Goal: Task Accomplishment & Management: Manage account settings

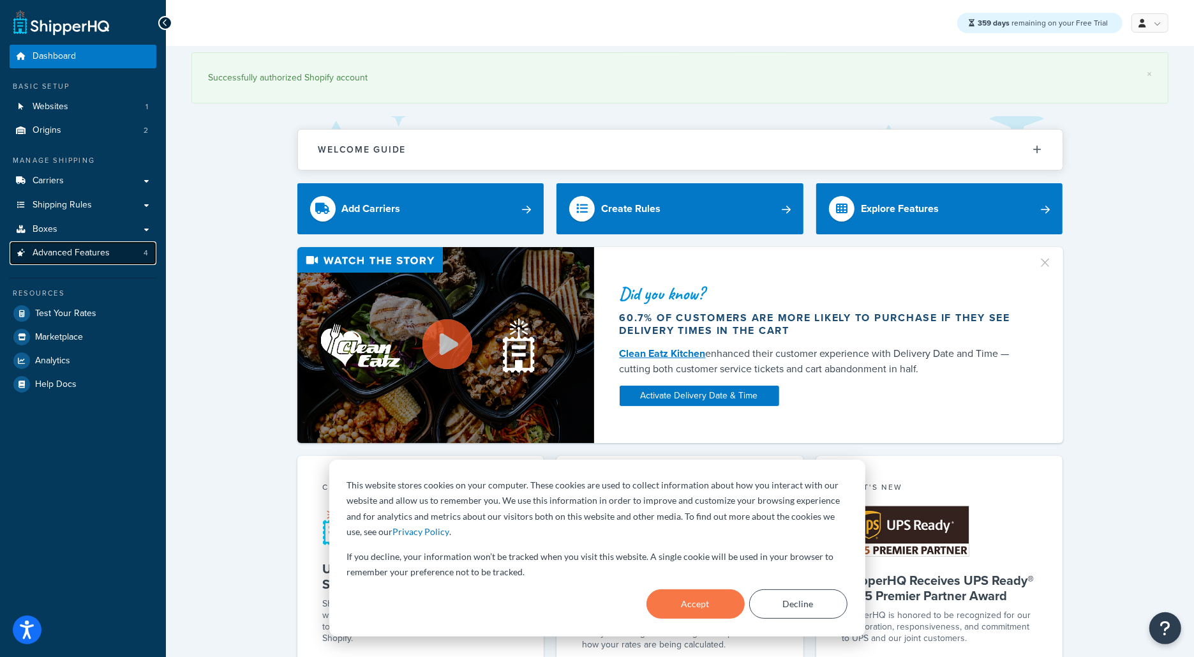
click at [133, 259] on link "Advanced Features 4" at bounding box center [83, 253] width 147 height 24
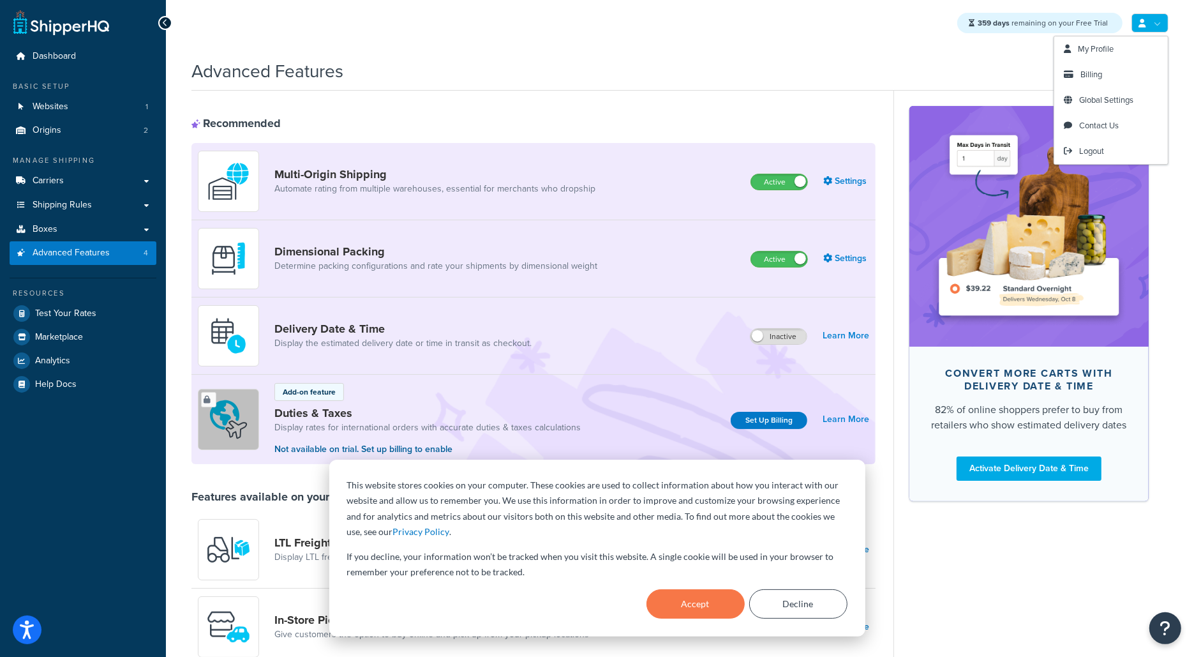
click at [1159, 24] on link at bounding box center [1150, 22] width 37 height 19
click at [1106, 41] on link "My Profile" at bounding box center [1112, 49] width 114 height 26
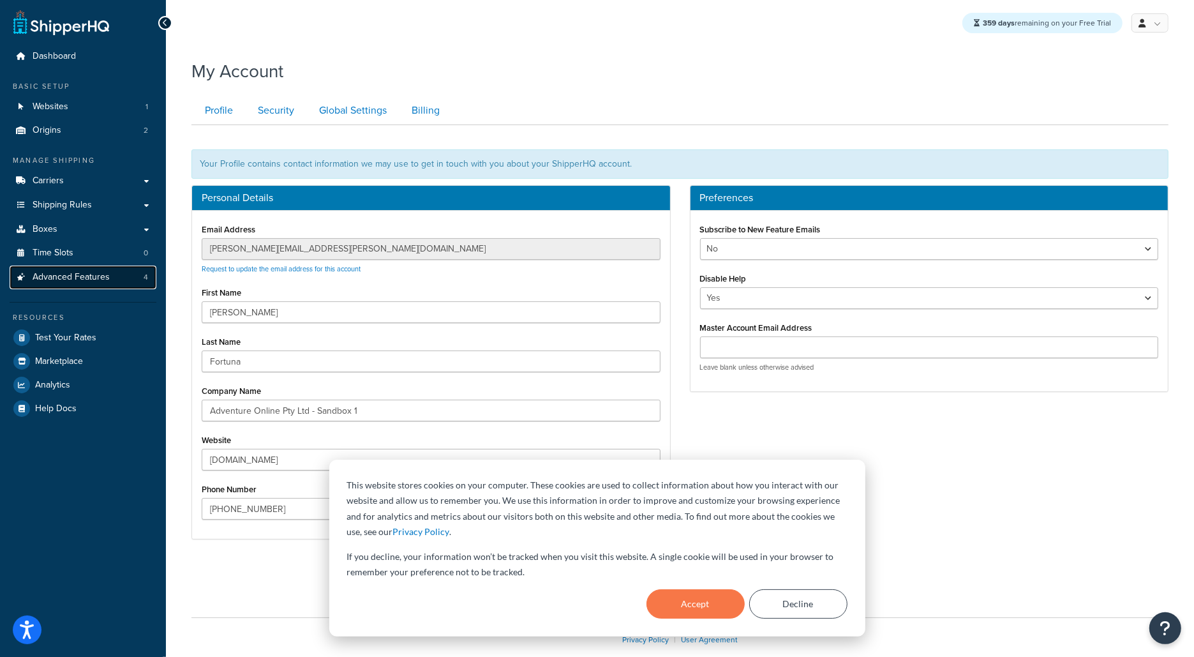
click at [105, 283] on link "Advanced Features 4" at bounding box center [83, 278] width 147 height 24
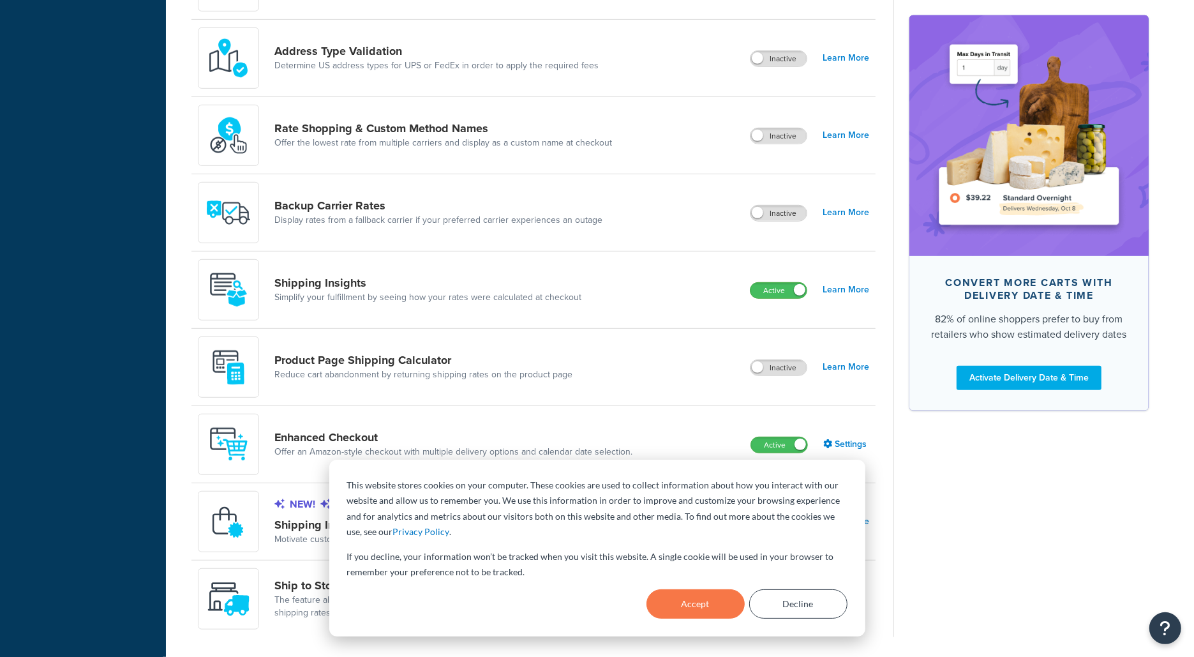
scroll to position [688, 0]
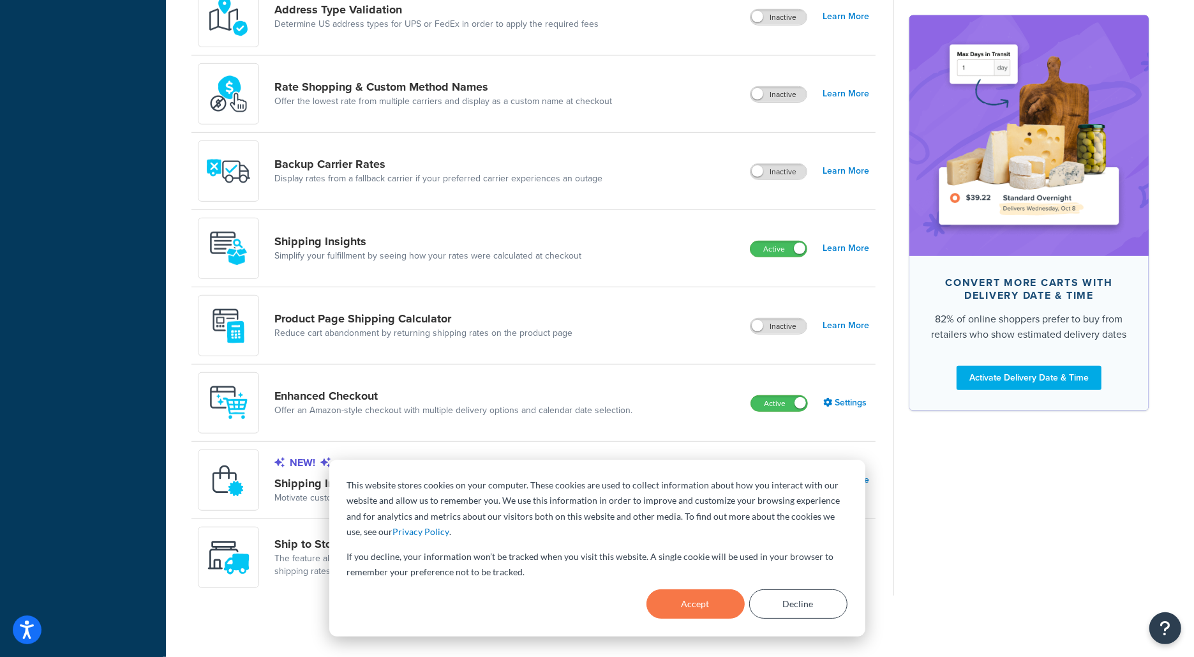
click at [739, 423] on div "Enhanced Checkout Offer an Amazon-style checkout with multiple delivery options…" at bounding box center [534, 403] width 684 height 77
click at [726, 612] on button "Accept" at bounding box center [696, 603] width 98 height 29
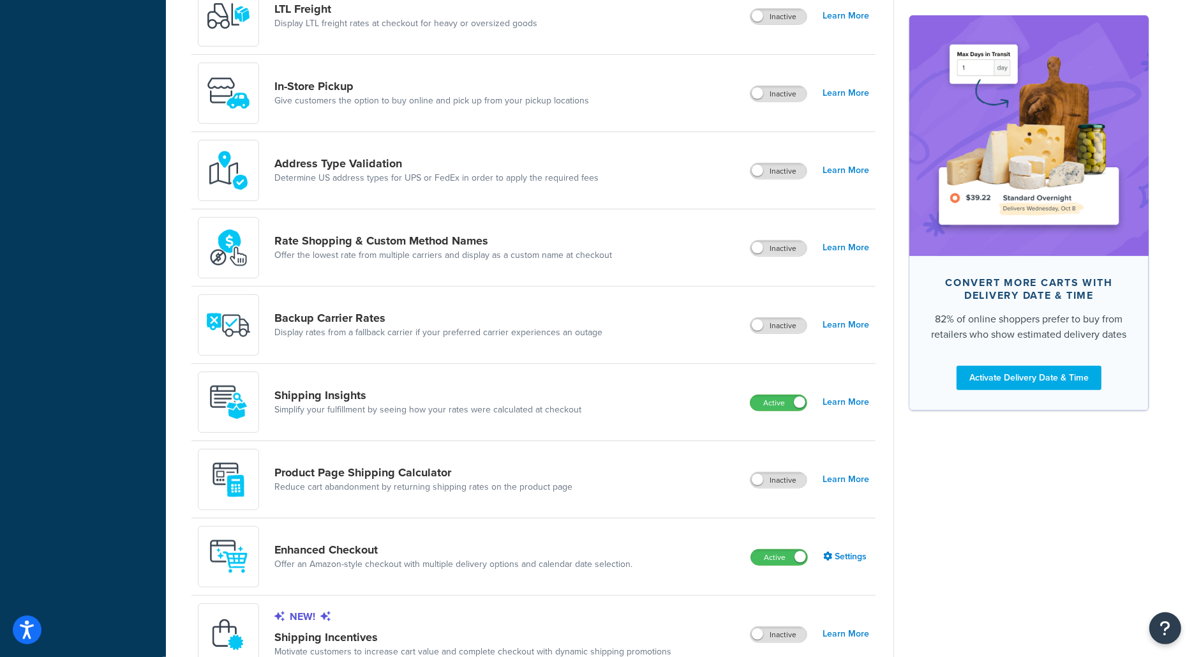
scroll to position [543, 0]
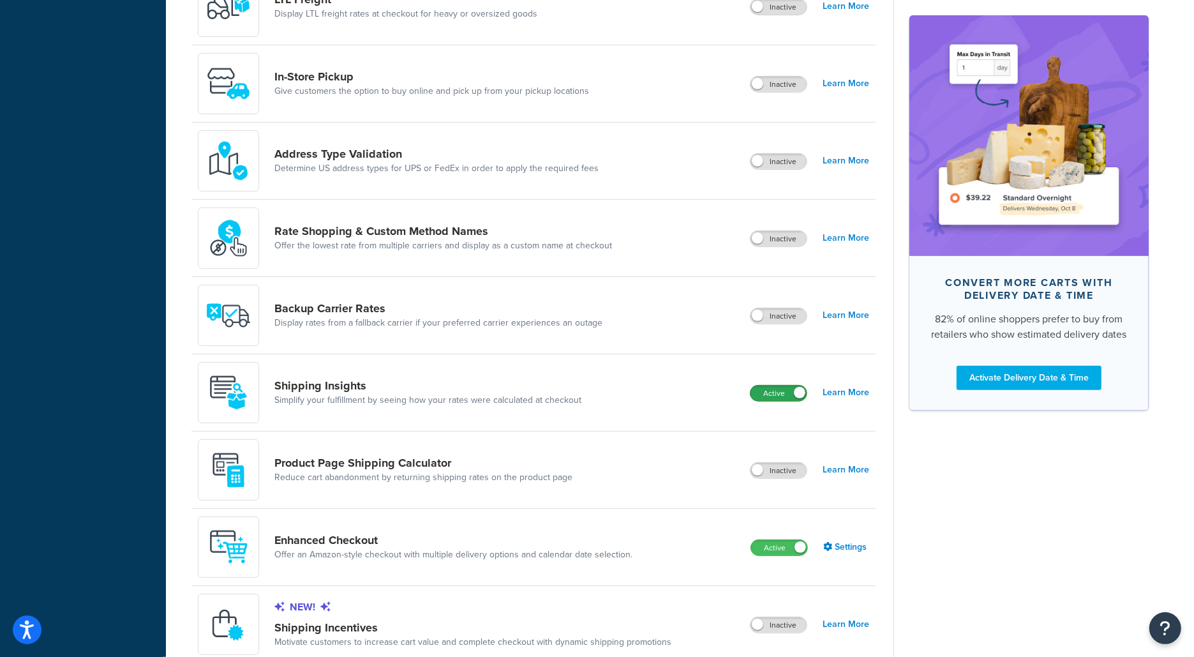
click at [785, 392] on label "Active" at bounding box center [779, 393] width 56 height 15
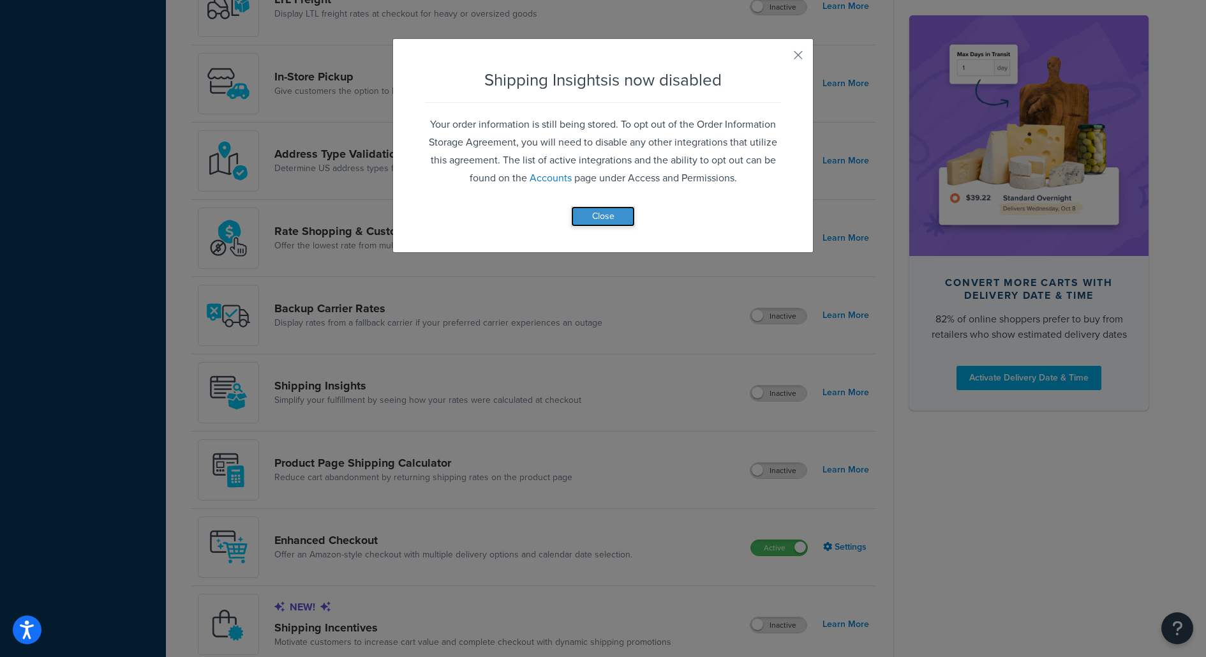
click at [612, 215] on button "Close" at bounding box center [603, 216] width 64 height 20
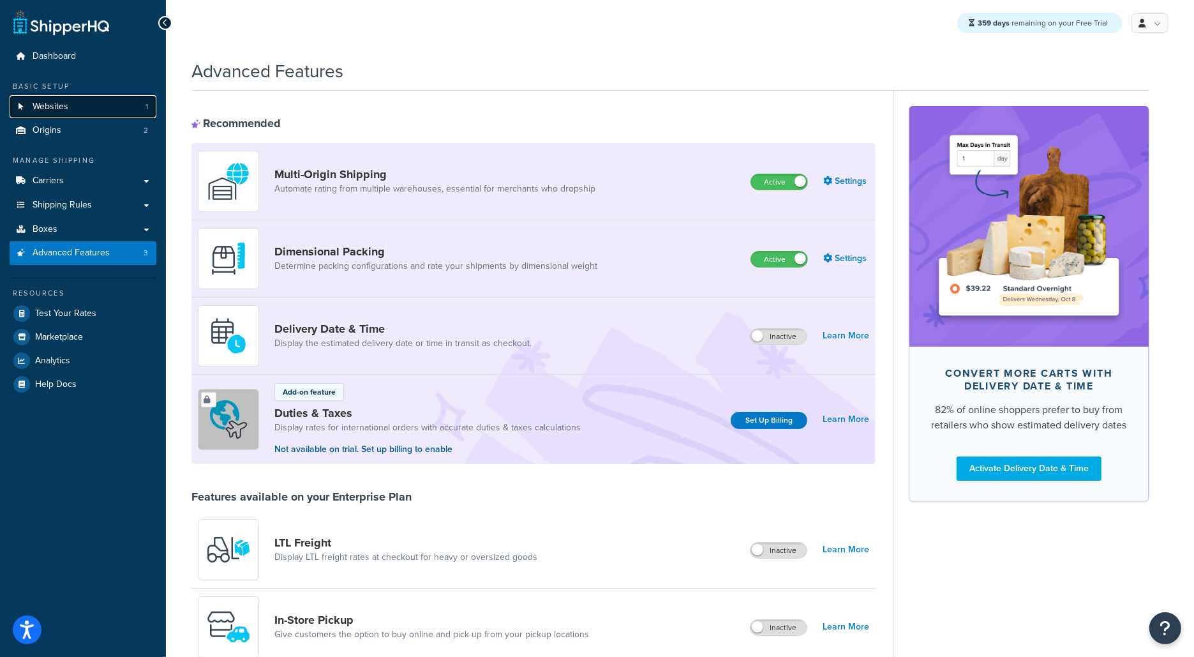
click at [137, 107] on link "Websites 1" at bounding box center [83, 107] width 147 height 24
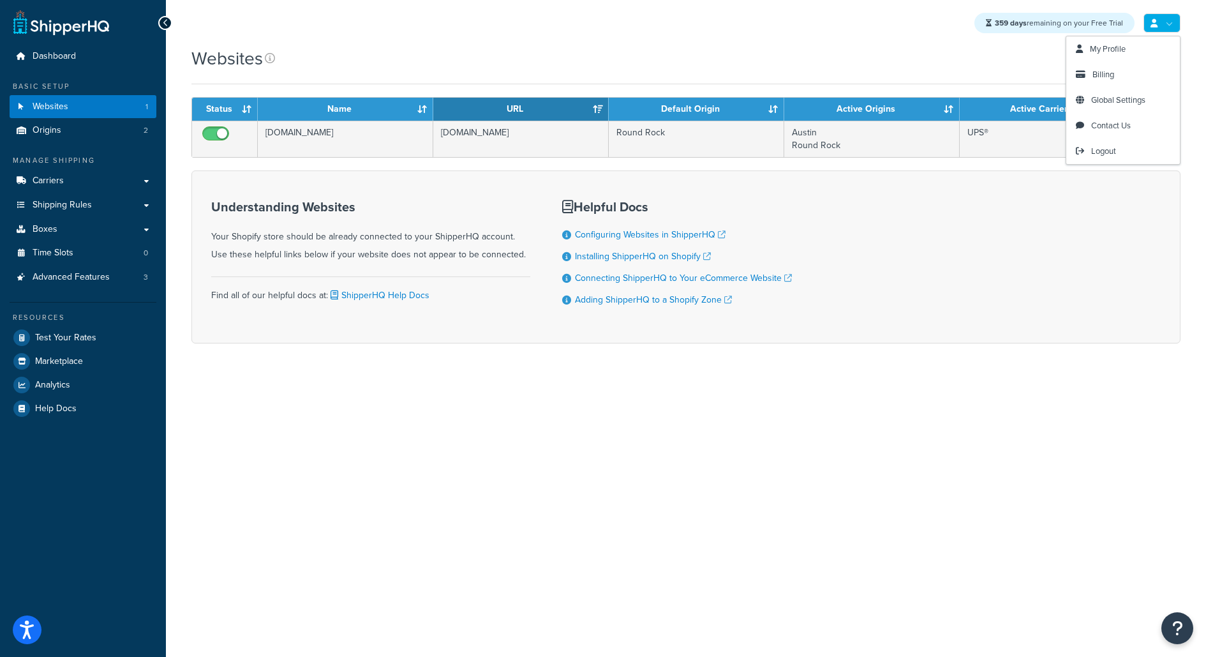
click at [1164, 29] on link at bounding box center [1162, 22] width 37 height 19
click at [1128, 91] on link "Global Settings" at bounding box center [1124, 100] width 114 height 26
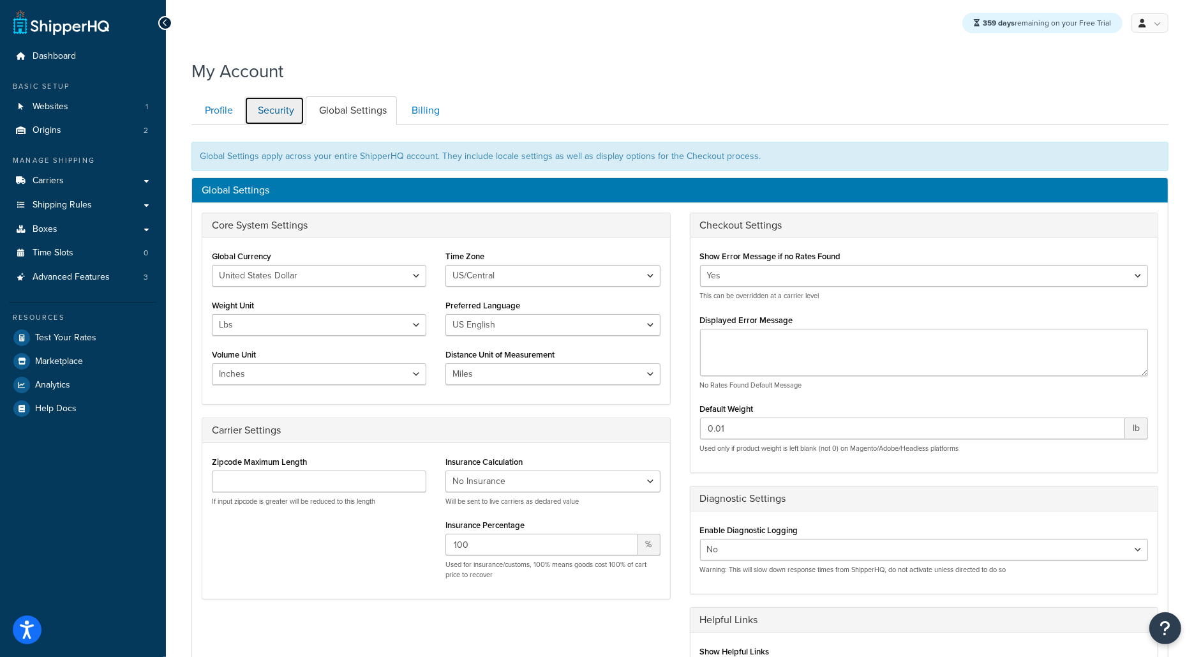
click at [277, 123] on link "Security" at bounding box center [274, 110] width 60 height 29
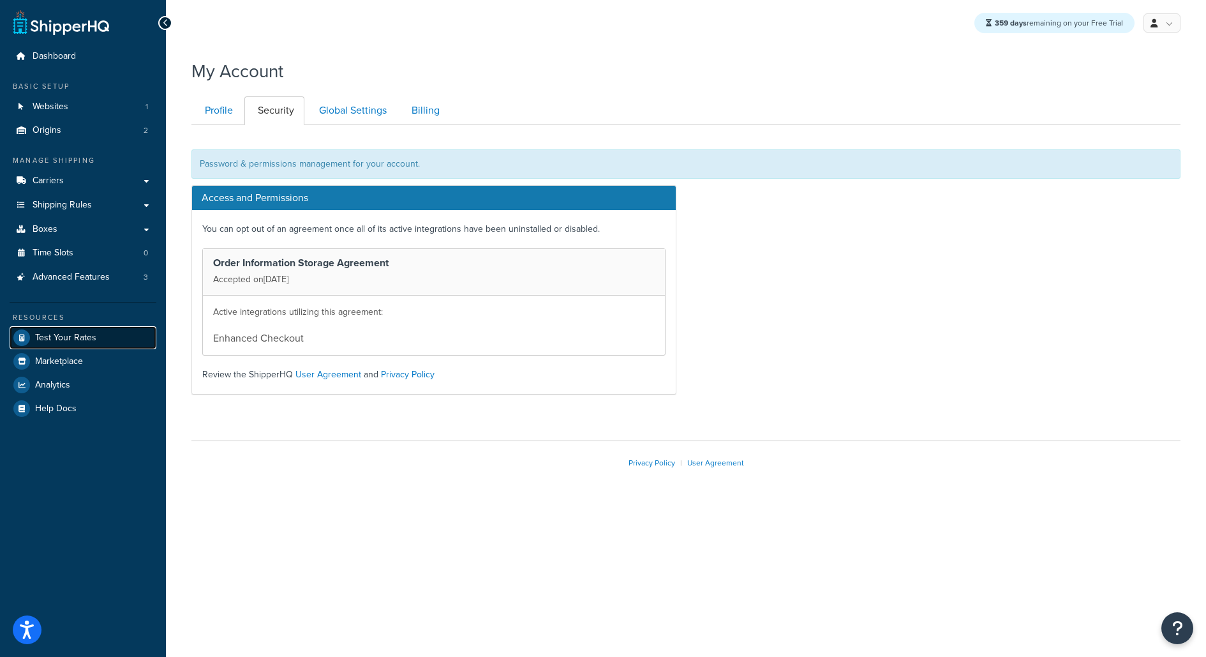
click at [91, 343] on link "Test Your Rates" at bounding box center [83, 337] width 147 height 23
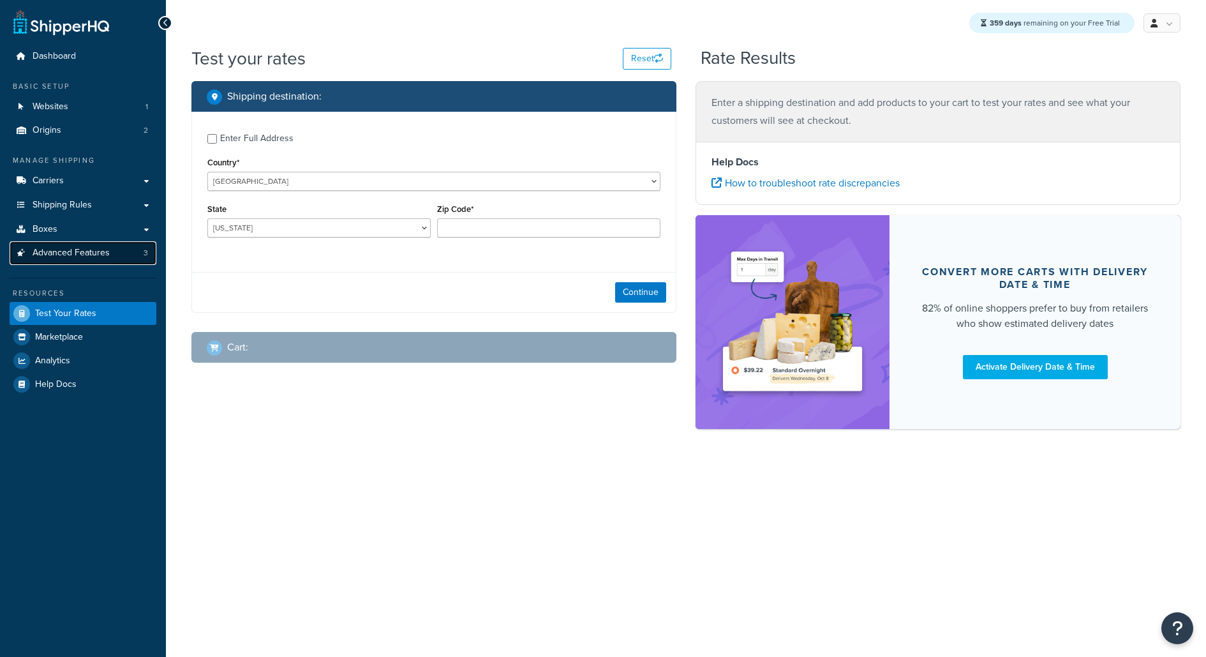
click at [93, 253] on span "Advanced Features" at bounding box center [71, 253] width 77 height 11
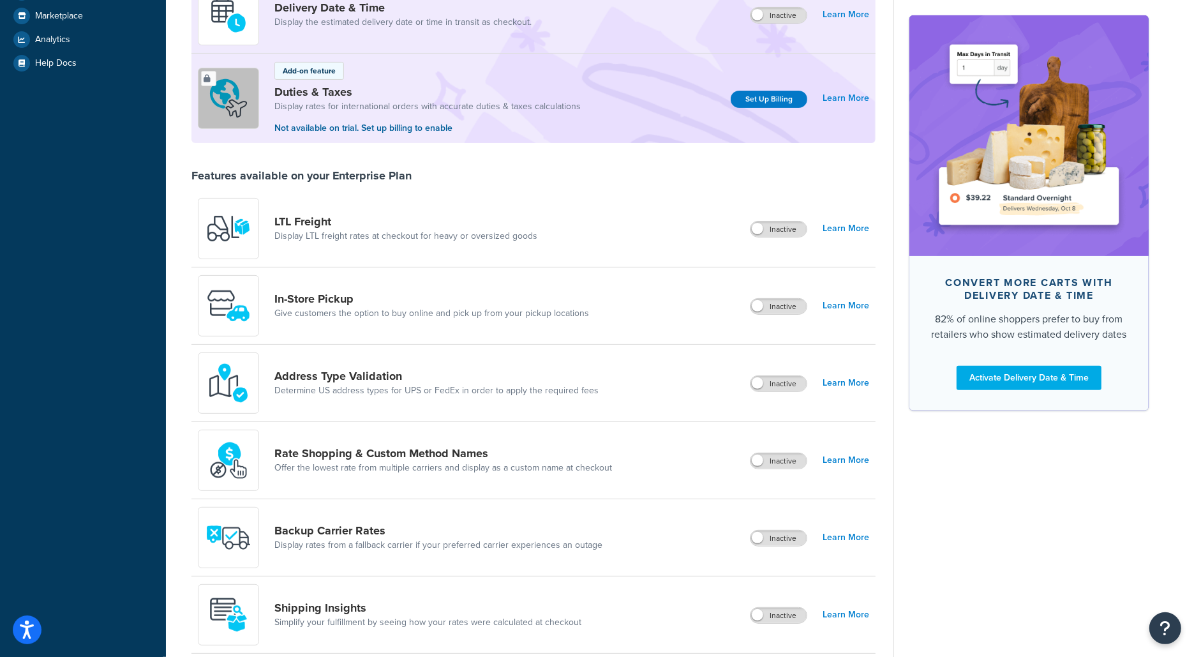
scroll to position [688, 0]
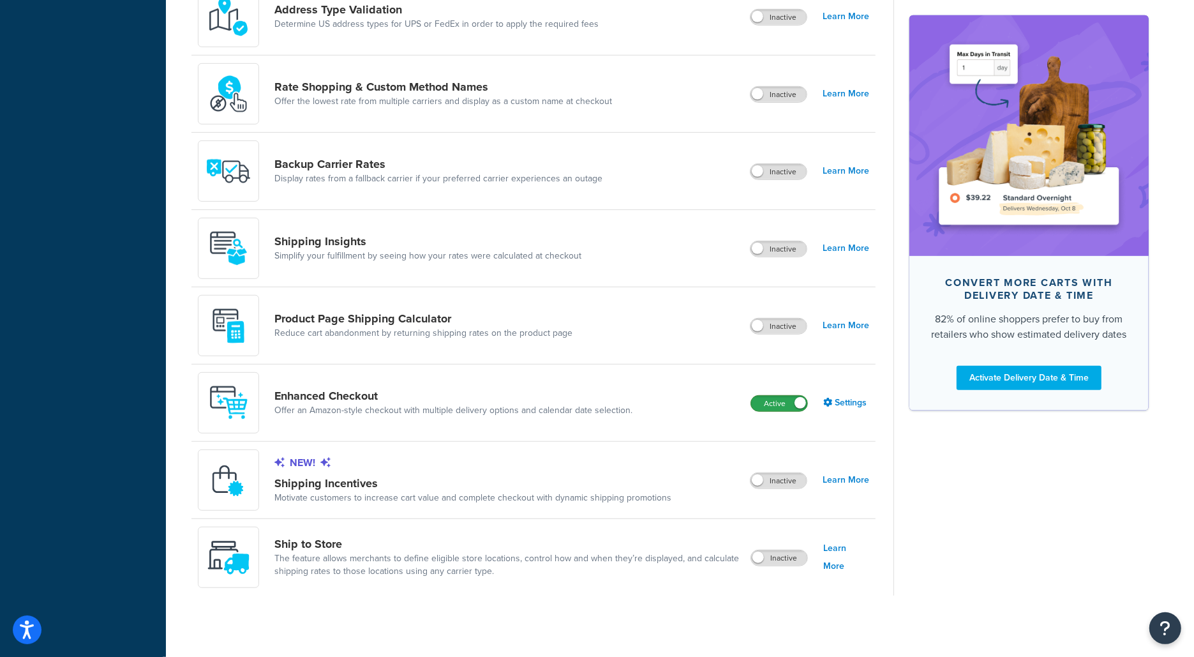
click at [785, 400] on label "Active" at bounding box center [779, 403] width 56 height 15
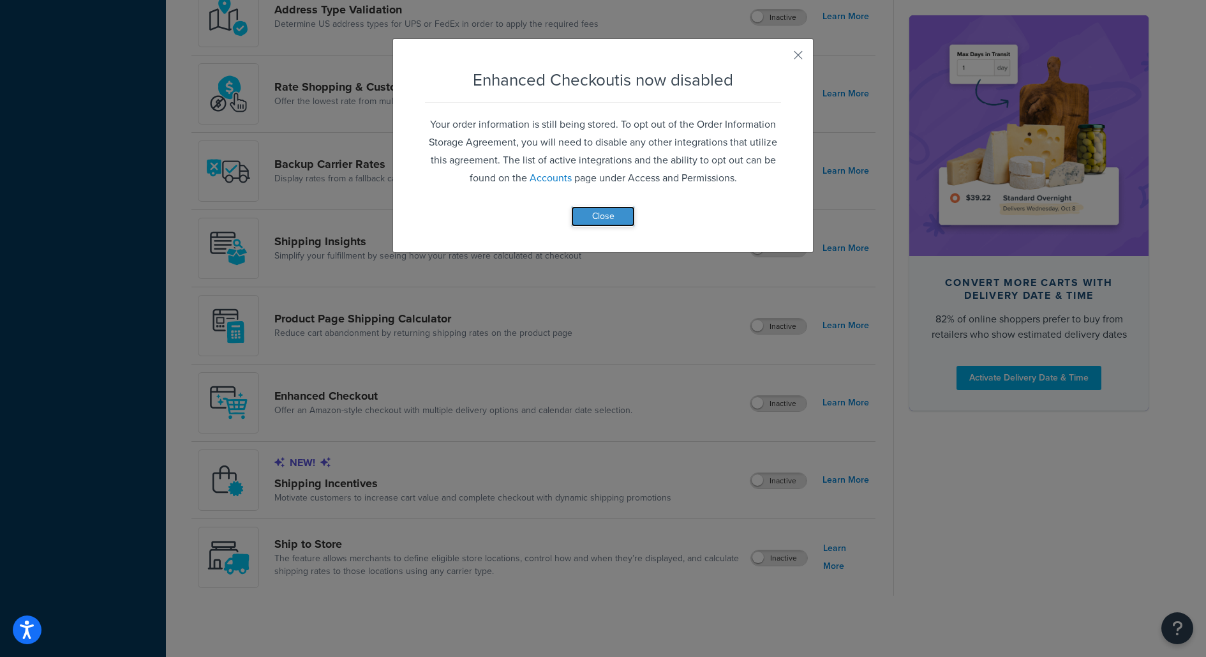
click at [611, 216] on button "Close" at bounding box center [603, 216] width 64 height 20
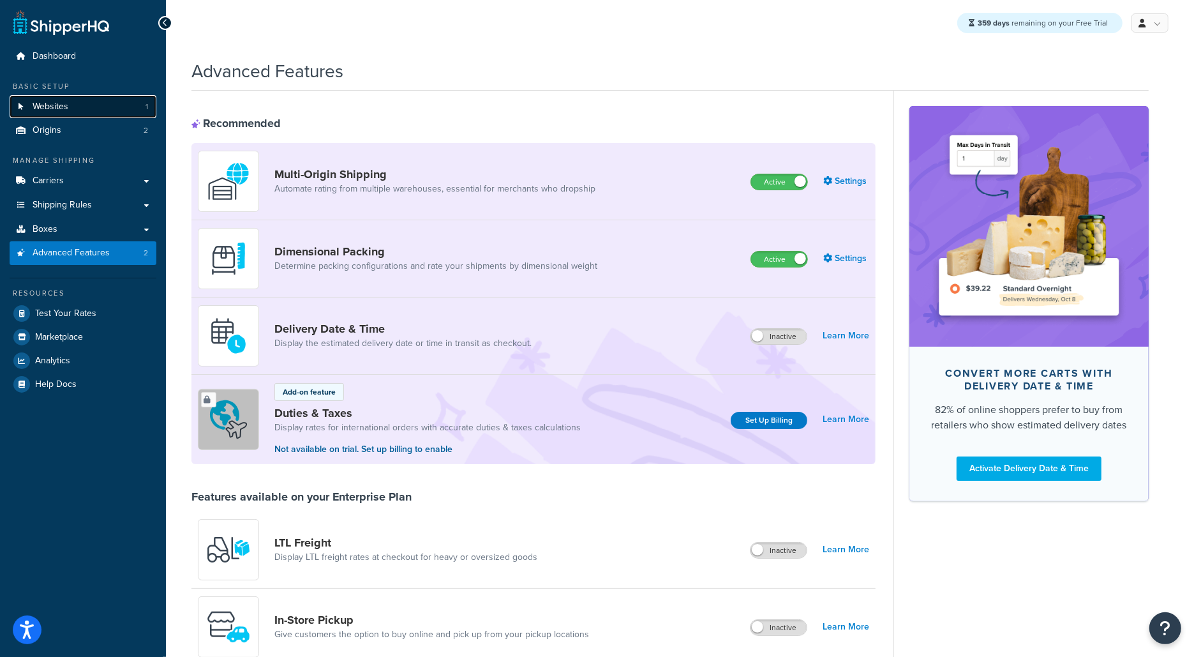
click at [129, 109] on link "Websites 1" at bounding box center [83, 107] width 147 height 24
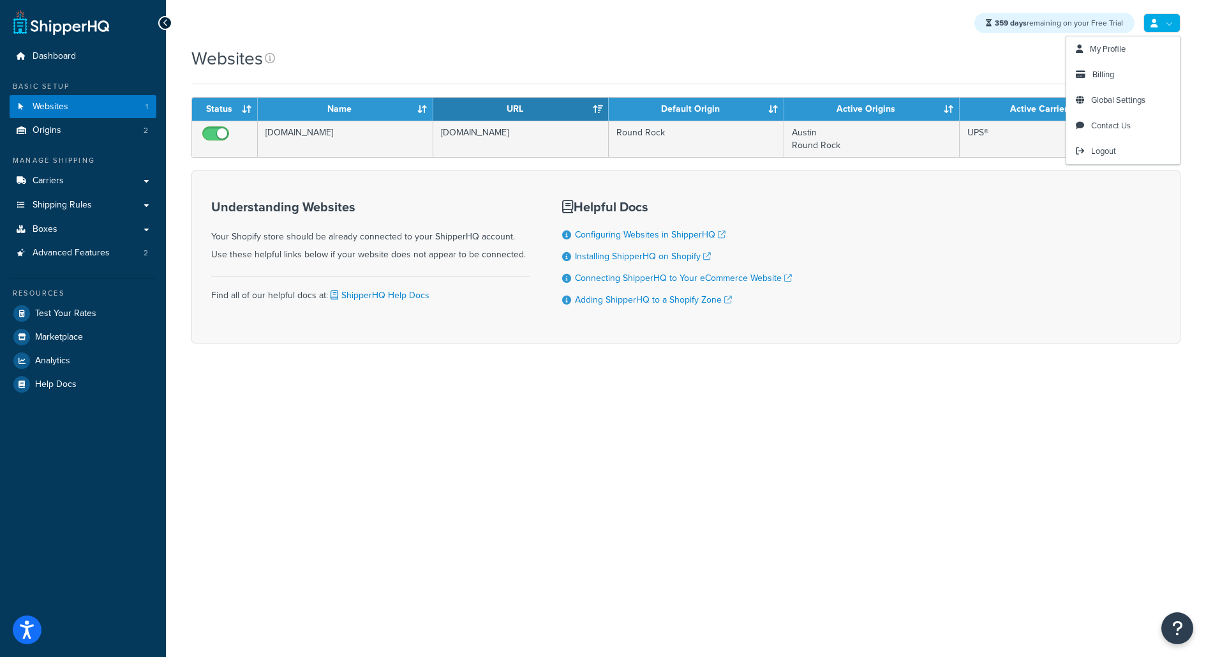
click at [1177, 33] on link at bounding box center [1162, 22] width 37 height 19
click at [1134, 91] on link "Global Settings" at bounding box center [1124, 100] width 114 height 26
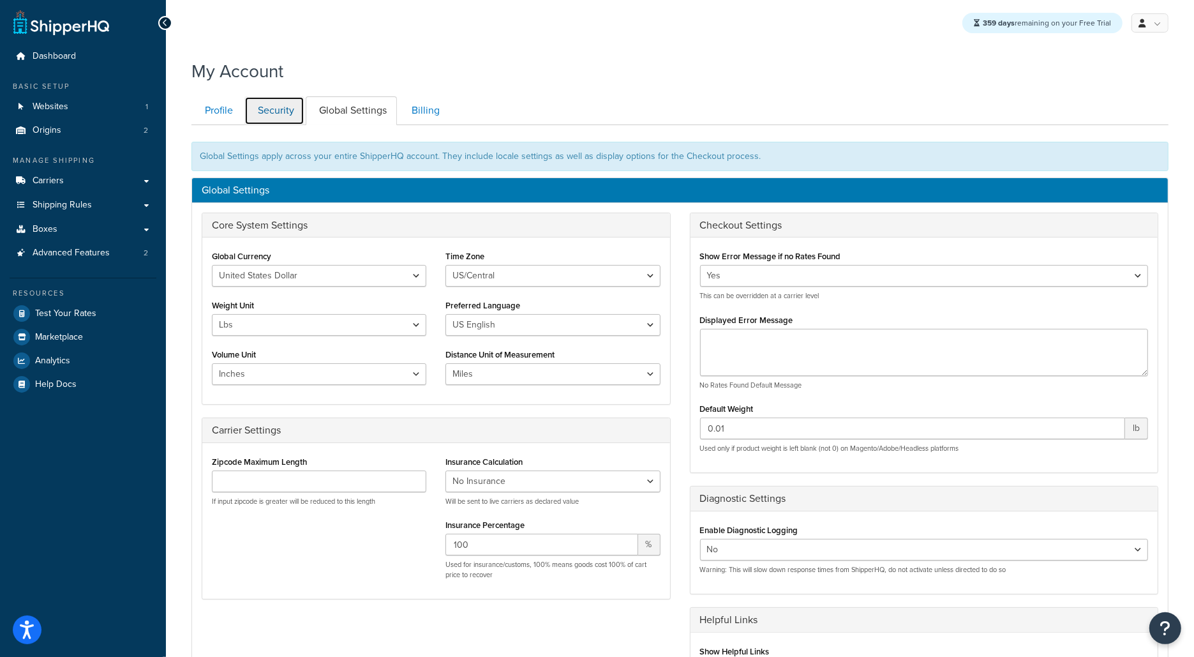
click at [274, 114] on link "Security" at bounding box center [274, 110] width 60 height 29
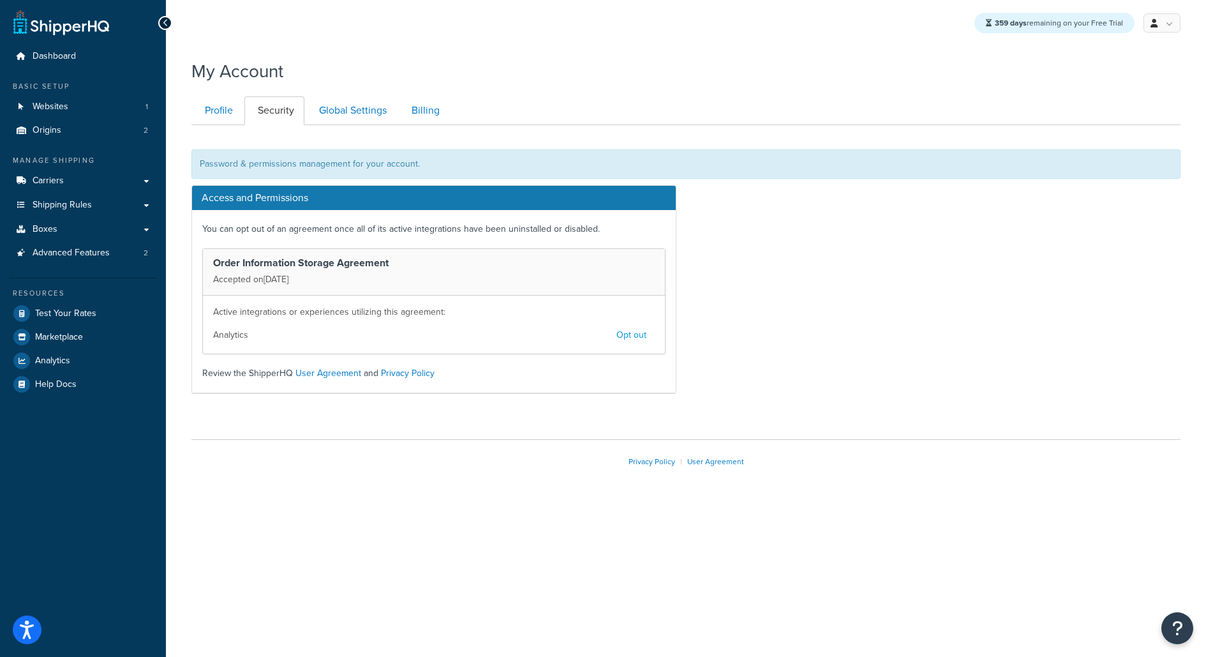
click at [639, 336] on button "Opt out" at bounding box center [631, 335] width 47 height 22
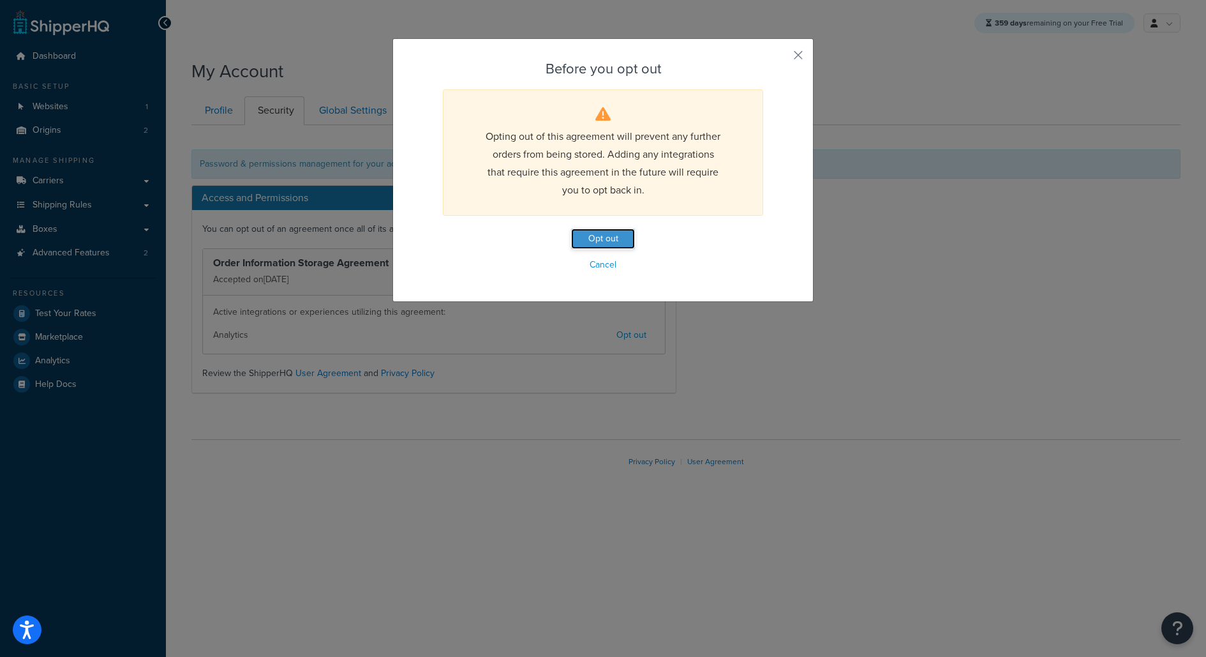
click at [609, 244] on button "Opt out" at bounding box center [603, 239] width 64 height 20
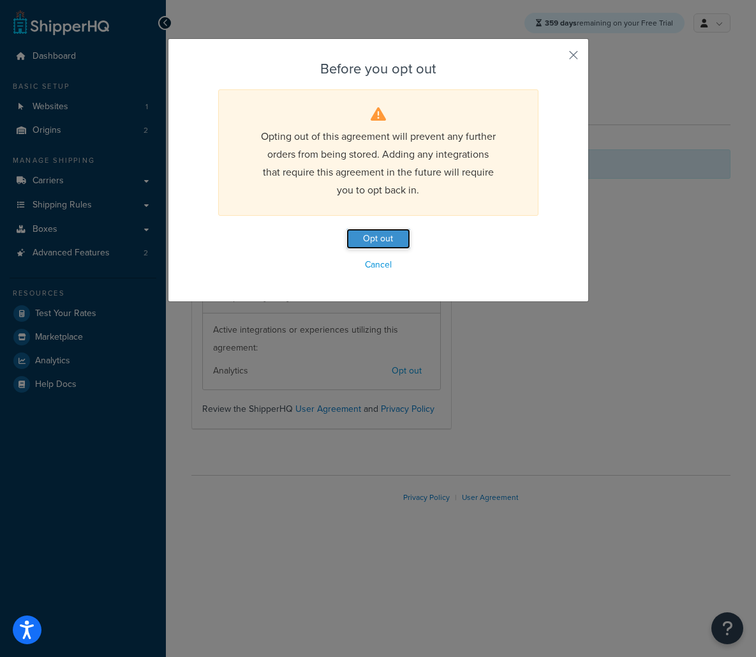
click at [374, 243] on button "Opt out" at bounding box center [379, 239] width 64 height 20
click at [379, 237] on button "Opt out" at bounding box center [379, 239] width 64 height 20
click at [391, 244] on button "Opt out" at bounding box center [379, 239] width 64 height 20
click at [568, 45] on div "Before you opt out Opting out of this agreement will prevent any further orders…" at bounding box center [378, 170] width 421 height 264
click at [557, 58] on button "button" at bounding box center [554, 59] width 3 height 3
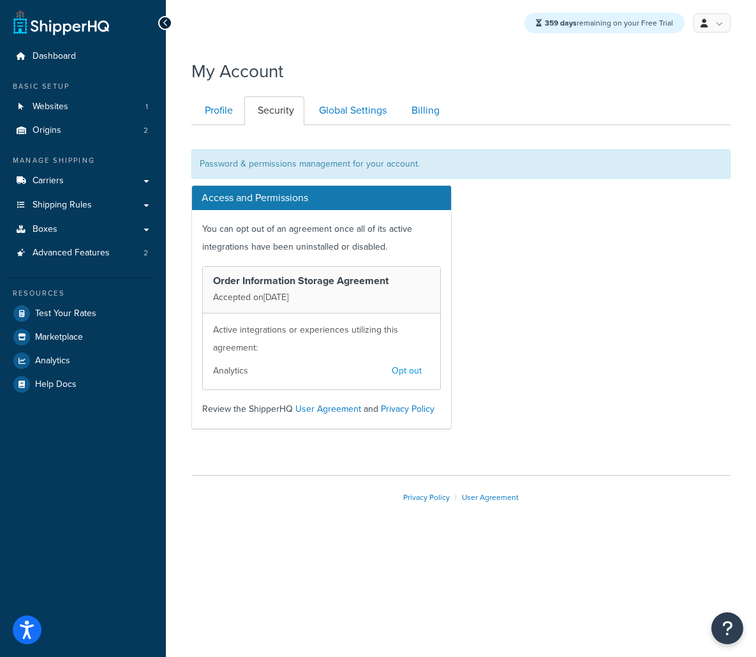
click at [410, 371] on button "Opt out" at bounding box center [407, 371] width 47 height 22
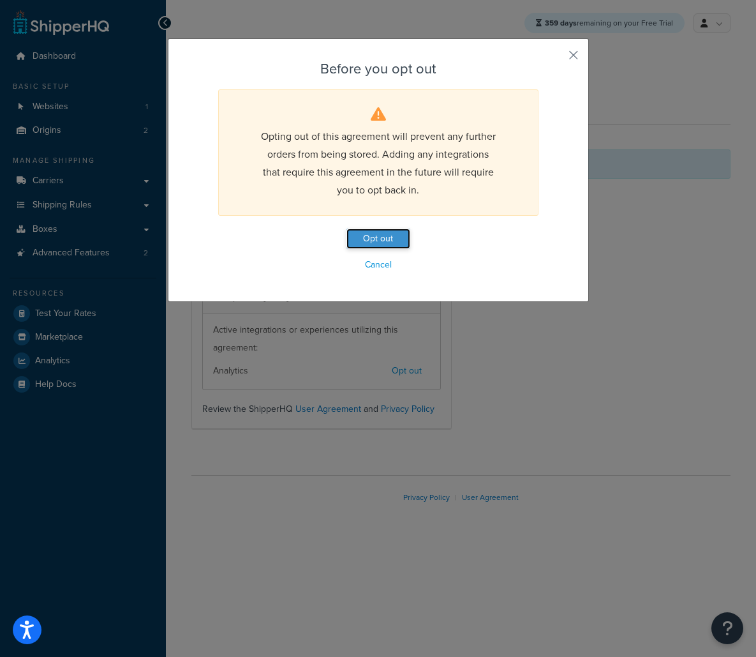
click at [391, 237] on button "Opt out" at bounding box center [379, 239] width 64 height 20
click at [368, 240] on button "Opt out" at bounding box center [379, 239] width 64 height 20
click at [384, 235] on button "Opt out" at bounding box center [379, 239] width 64 height 20
click at [391, 238] on button "Opt out" at bounding box center [379, 239] width 64 height 20
click at [654, 255] on div "Before you opt out Opting out of this agreement will prevent any further orders…" at bounding box center [378, 328] width 756 height 657
